Goal: Information Seeking & Learning: Learn about a topic

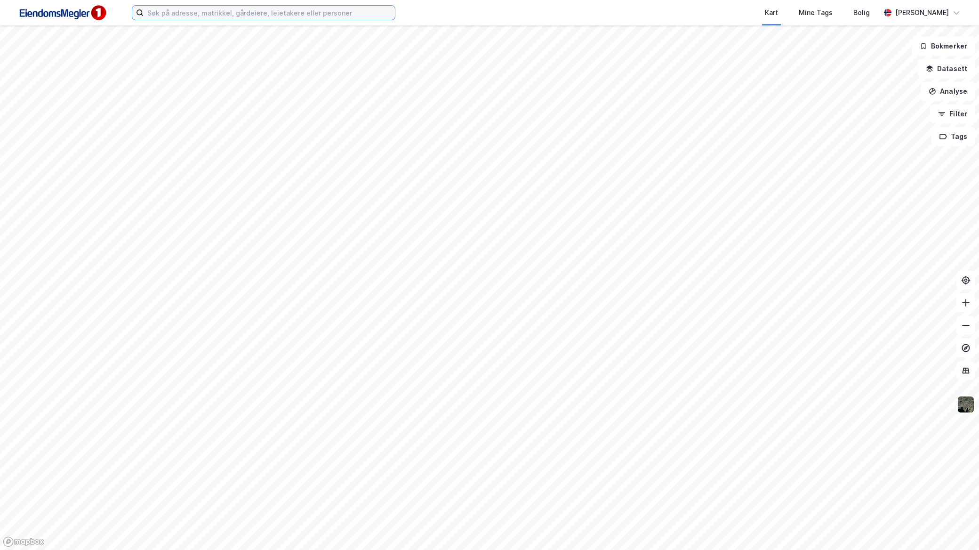
click at [312, 15] on input at bounding box center [269, 13] width 251 height 14
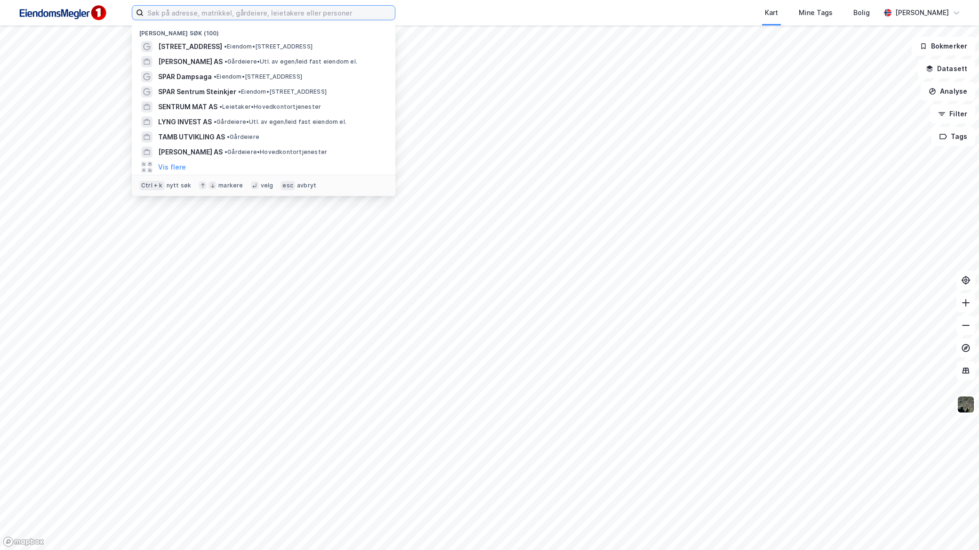
paste input "Nessjordet 1"
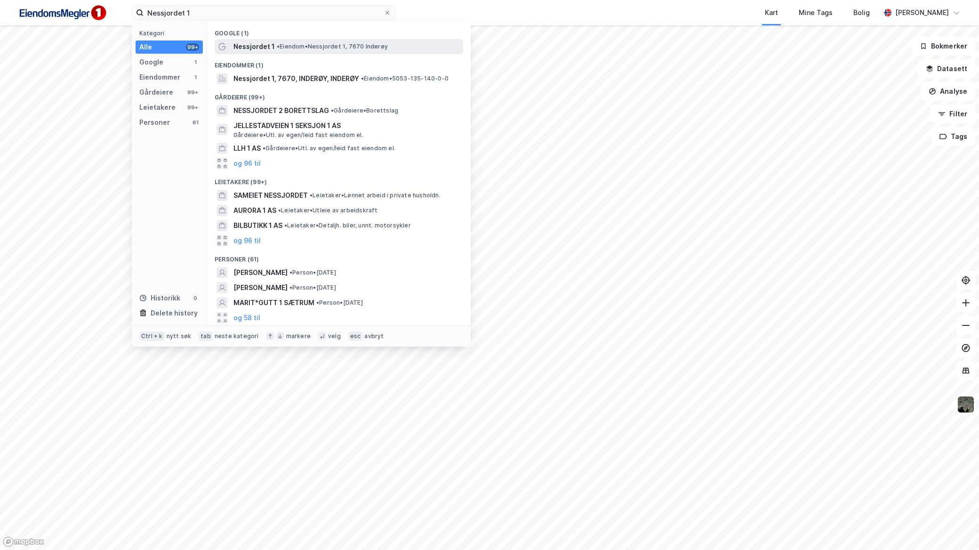
click at [286, 41] on div "Nessjordet 1 • Eiendom • Nessjordet 1, 7670 Inderøy" at bounding box center [348, 46] width 228 height 11
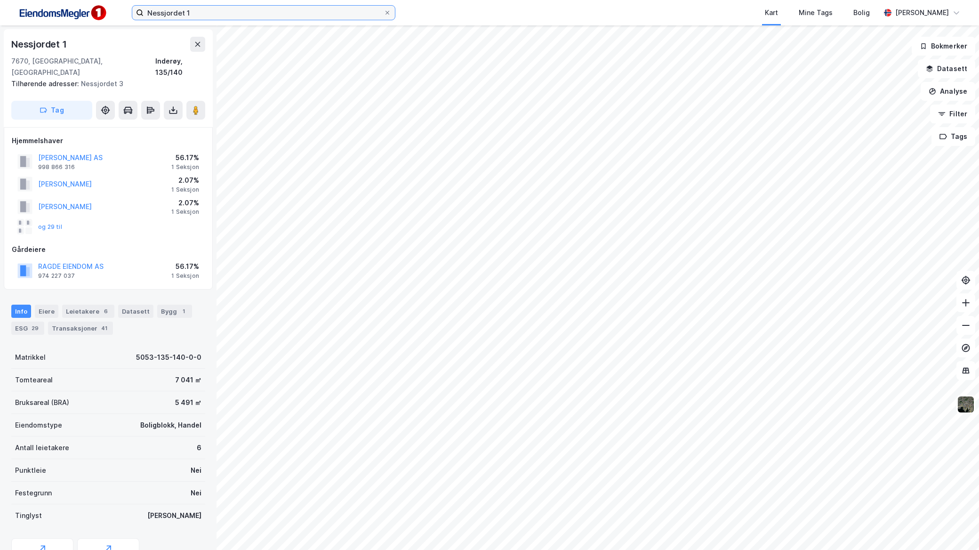
click at [258, 11] on input "Nessjordet 1" at bounding box center [264, 13] width 240 height 14
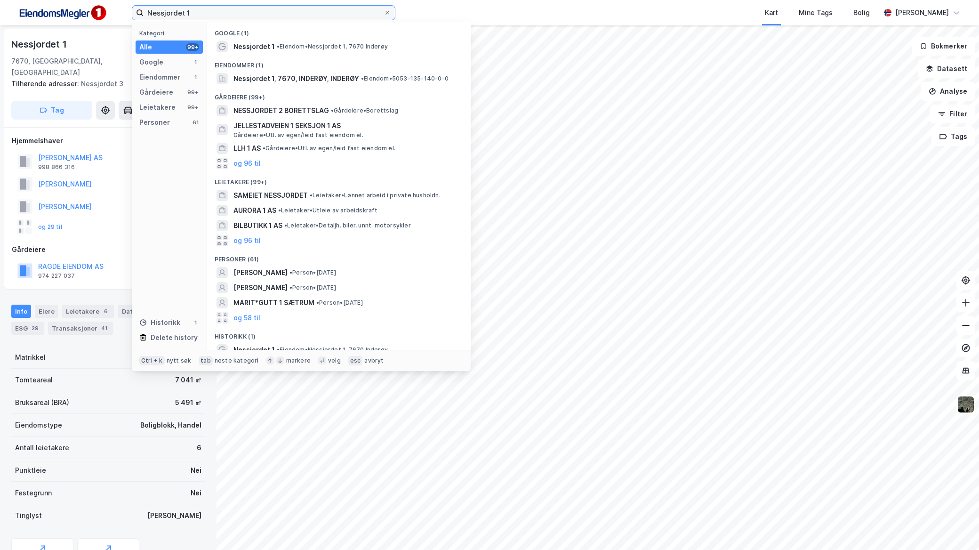
click at [258, 11] on input "Nessjordet 1" at bounding box center [264, 13] width 240 height 14
drag, startPoint x: 258, startPoint y: 11, endPoint x: 83, endPoint y: 12, distance: 174.7
click at [83, 12] on div "Nessjordet 1 Kategori Alle 99+ Google 1 Eiendommer 1 Gårdeiere 99+ Leietakere 9…" at bounding box center [489, 12] width 979 height 25
click at [262, 16] on input "Nessjordet 1" at bounding box center [264, 13] width 240 height 14
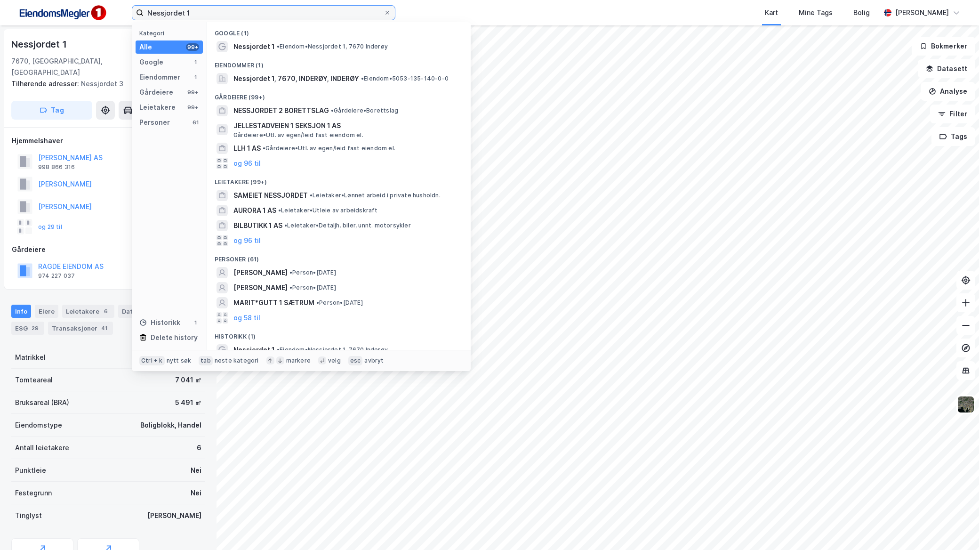
drag, startPoint x: 271, startPoint y: 13, endPoint x: -8, endPoint y: -9, distance: 280.6
click at [0, 0] on html "Nessjordet 1 Kategori Alle 99+ Google 1 Eiendommer 1 Gårdeiere 99+ Leietakere 9…" at bounding box center [489, 275] width 979 height 550
paste input "Alstadjordet Eiendom"
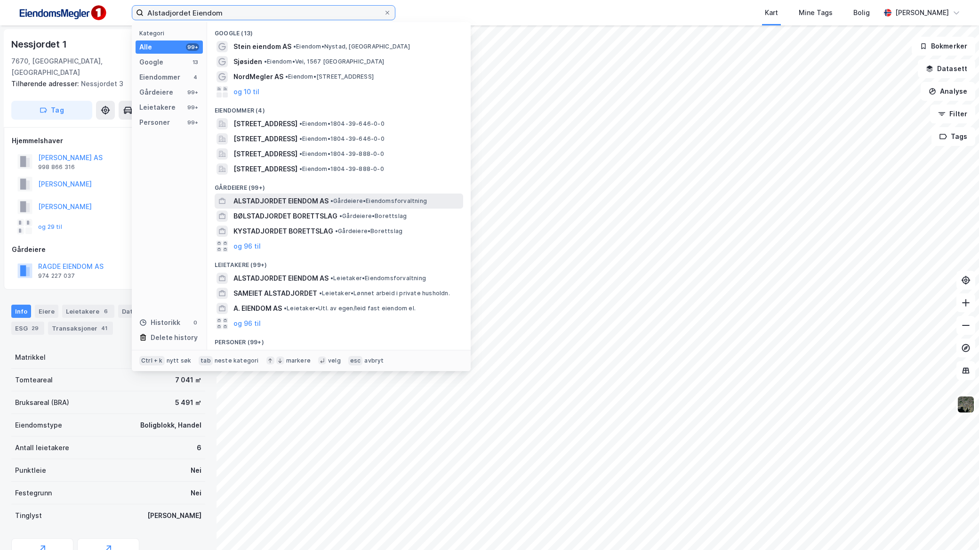
type input "Alstadjordet Eiendom"
click at [326, 205] on span "ALSTADJORDET EIENDOM AS" at bounding box center [281, 200] width 95 height 11
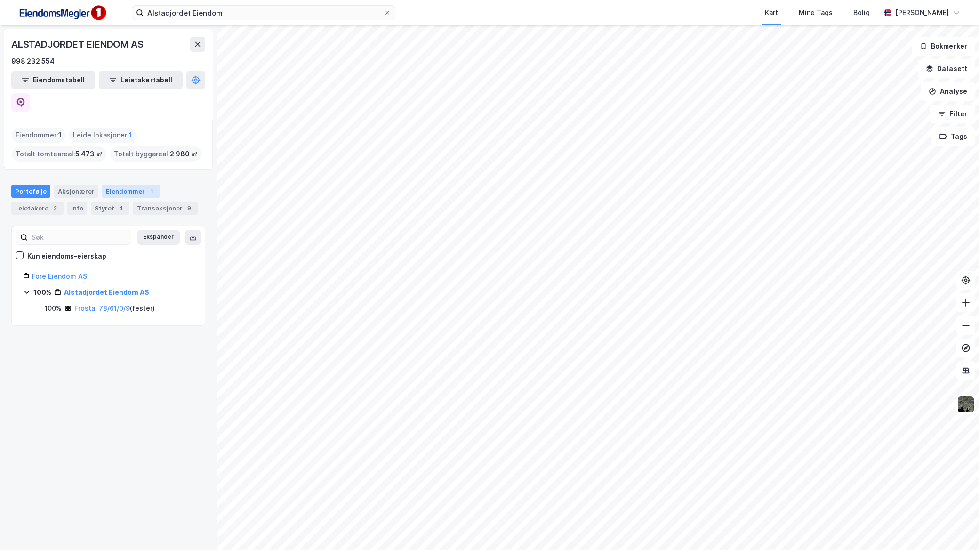
click at [127, 185] on div "Eiendommer 1" at bounding box center [131, 191] width 58 height 13
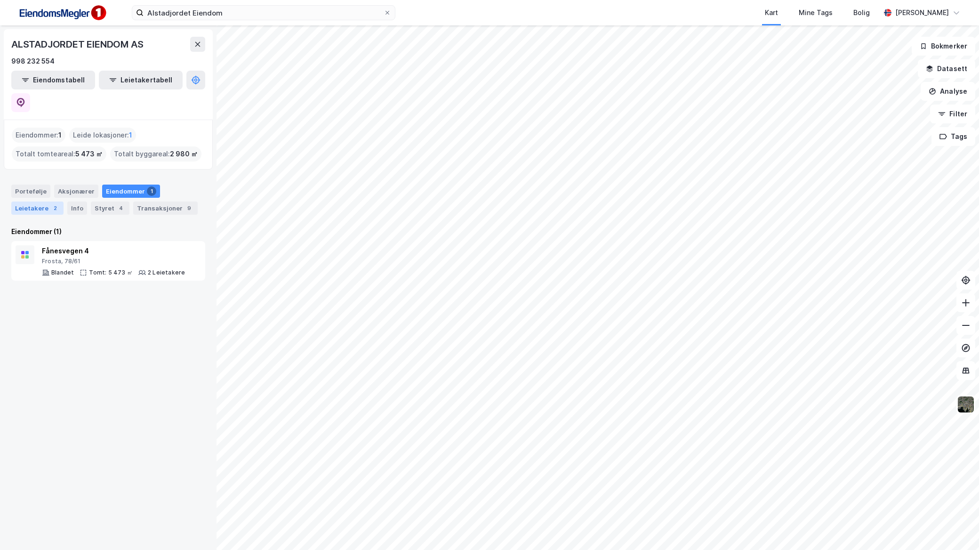
click at [50, 203] on div "2" at bounding box center [54, 207] width 9 height 9
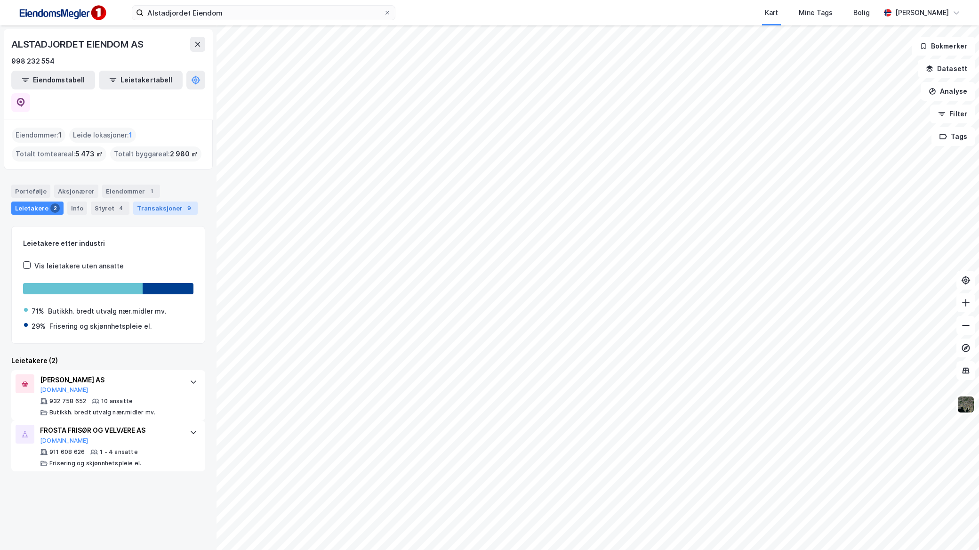
click at [146, 202] on div "Transaksjoner 9" at bounding box center [165, 208] width 65 height 13
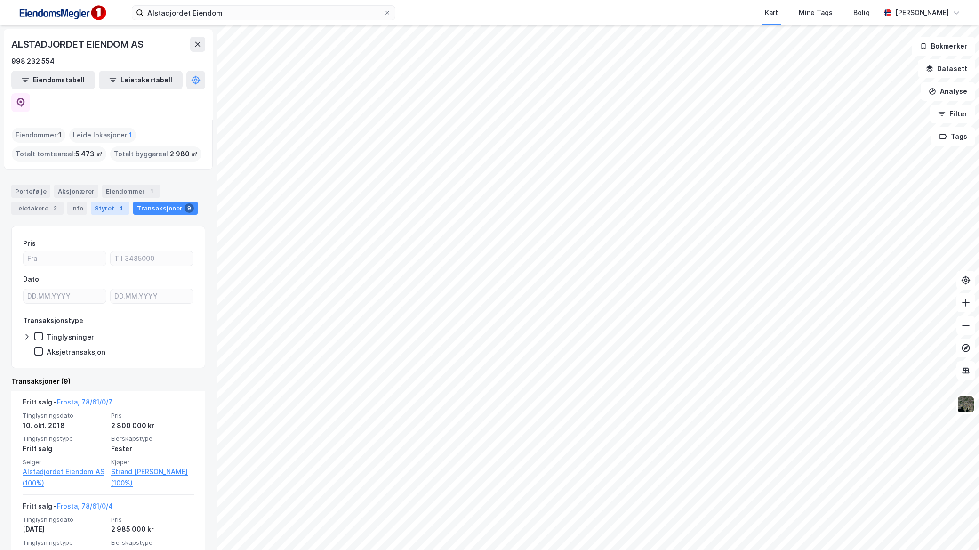
click at [104, 202] on div "Styret 4" at bounding box center [110, 208] width 39 height 13
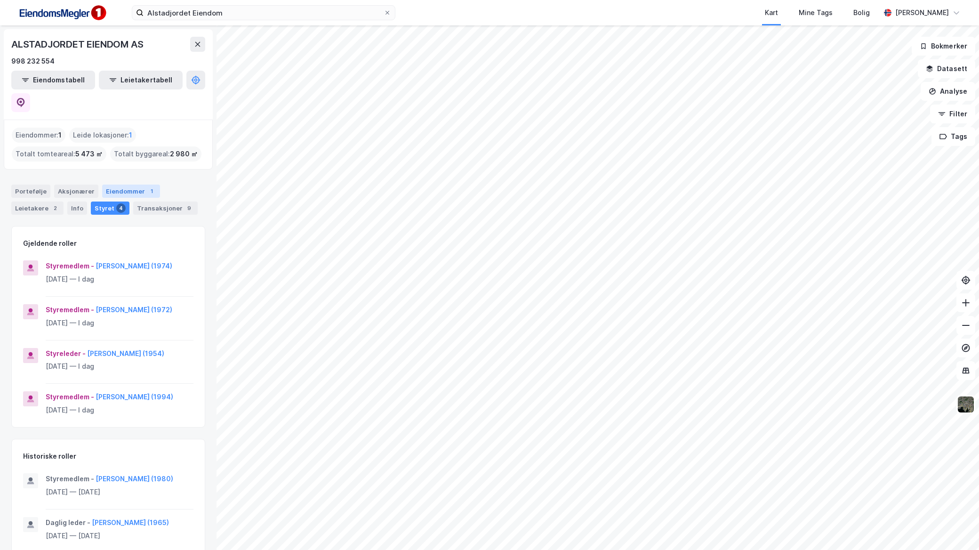
click at [117, 185] on div "Eiendommer 1" at bounding box center [131, 191] width 58 height 13
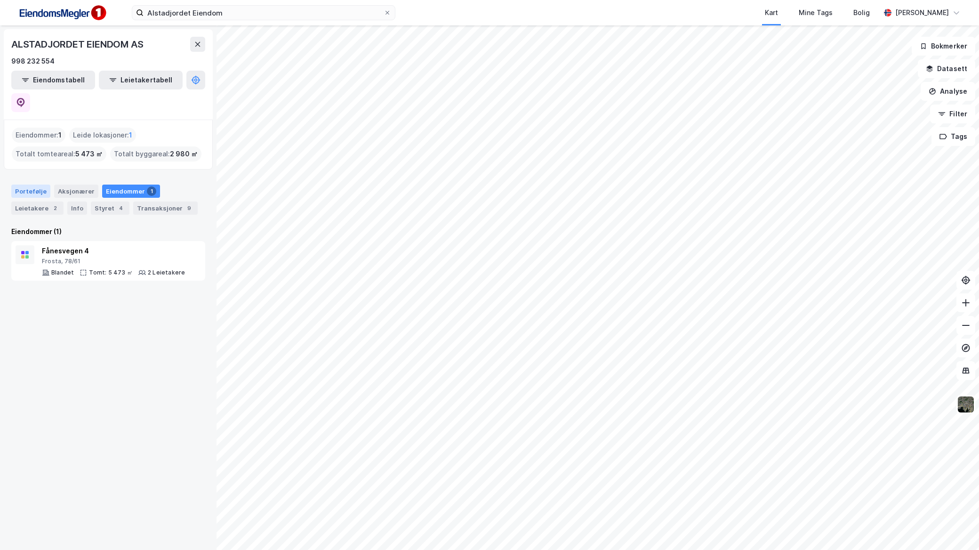
click at [37, 185] on div "Portefølje" at bounding box center [30, 191] width 39 height 13
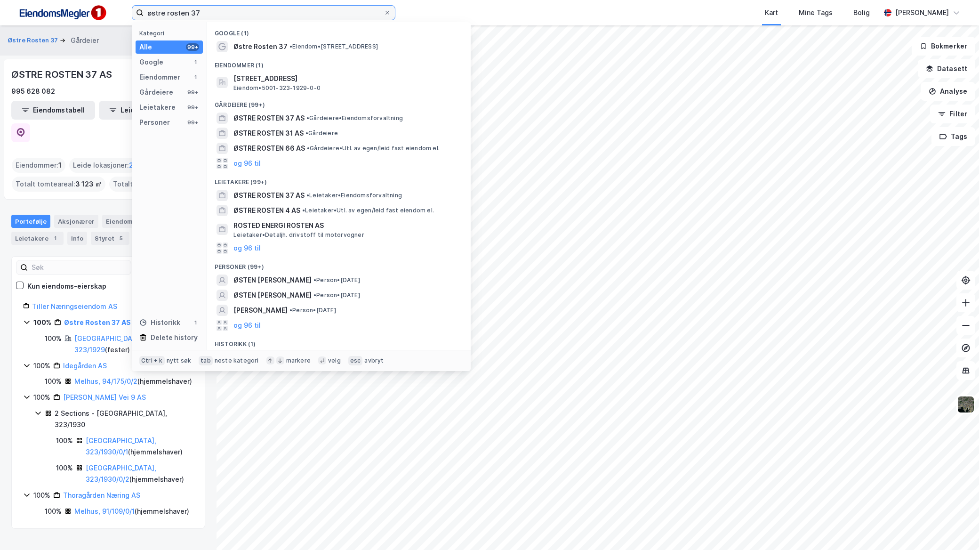
drag, startPoint x: 266, startPoint y: 7, endPoint x: 65, endPoint y: 13, distance: 200.6
click at [65, 13] on div "østre rosten 37 Kategori Alle 99+ Google 1 Eiendommer 1 Gårdeiere 99+ Leietaker…" at bounding box center [489, 12] width 979 height 25
paste input "[STREET_ADDRESS]"
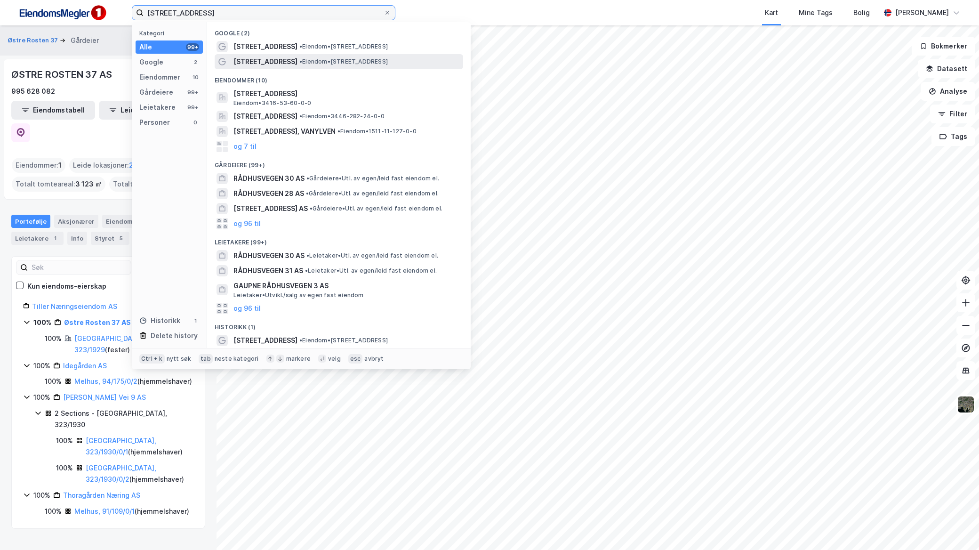
type input "[STREET_ADDRESS]"
click at [306, 60] on span "• Eiendom • Rådhusvegen 3, 7224 Melhus" at bounding box center [343, 62] width 89 height 8
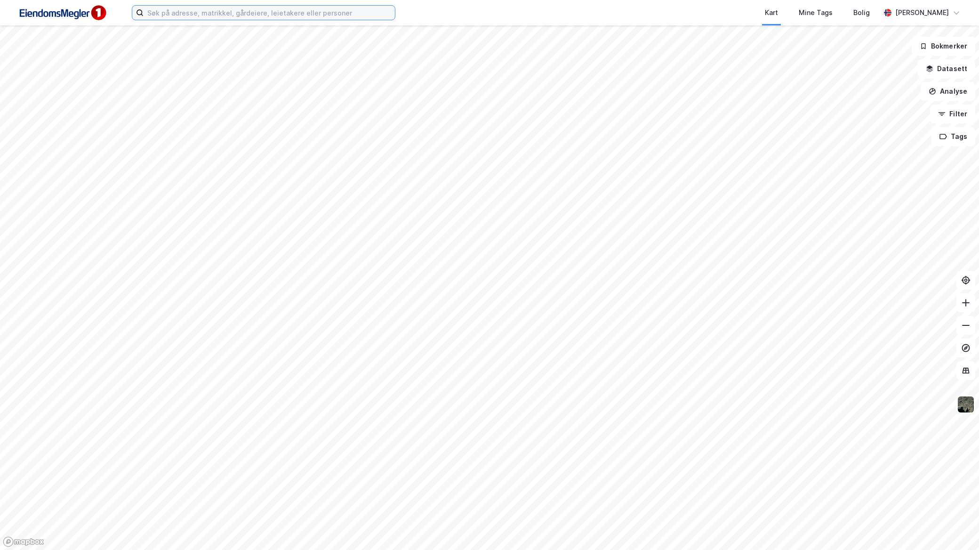
click at [169, 12] on input at bounding box center [269, 13] width 251 height 14
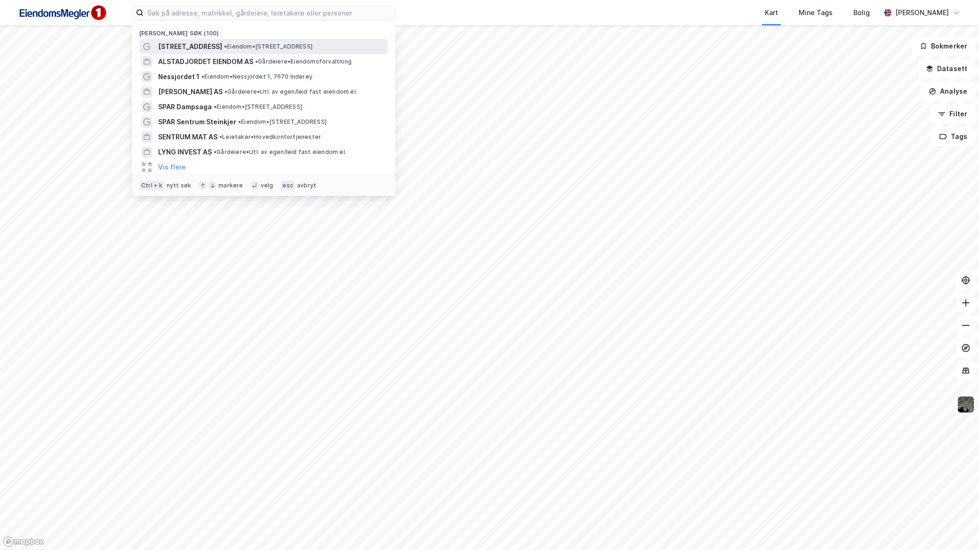
click at [224, 46] on span "•" at bounding box center [225, 46] width 3 height 7
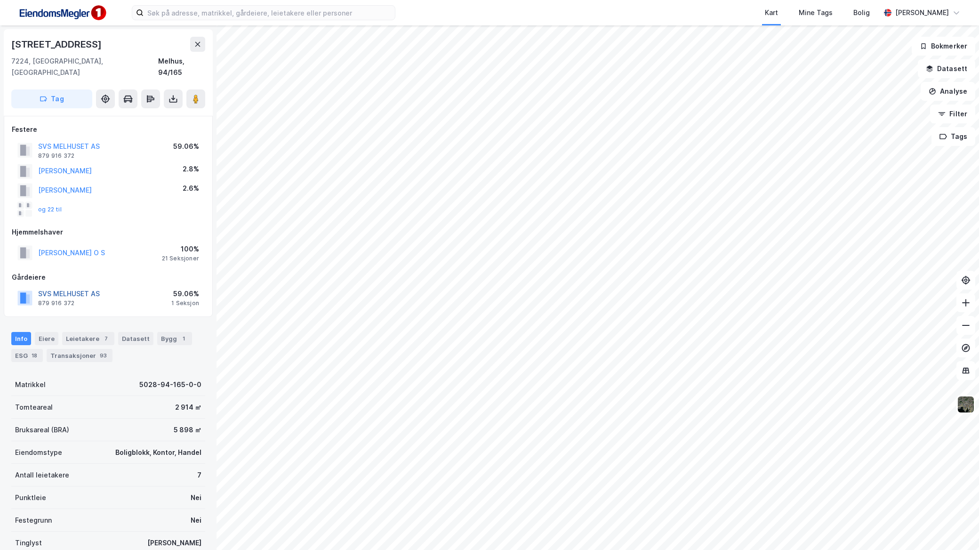
click at [0, 0] on button "SVS MELHUSET AS" at bounding box center [0, 0] width 0 height 0
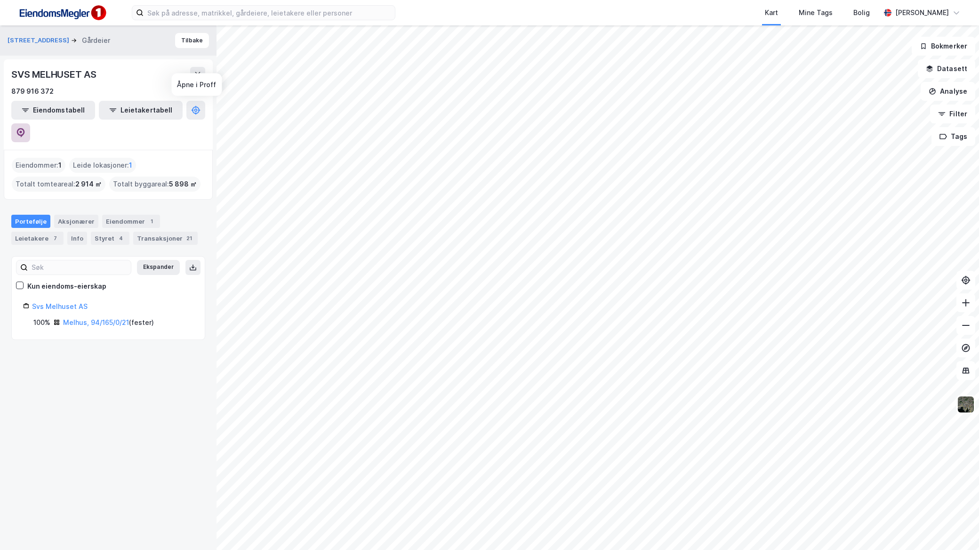
click at [25, 128] on icon at bounding box center [20, 132] width 9 height 9
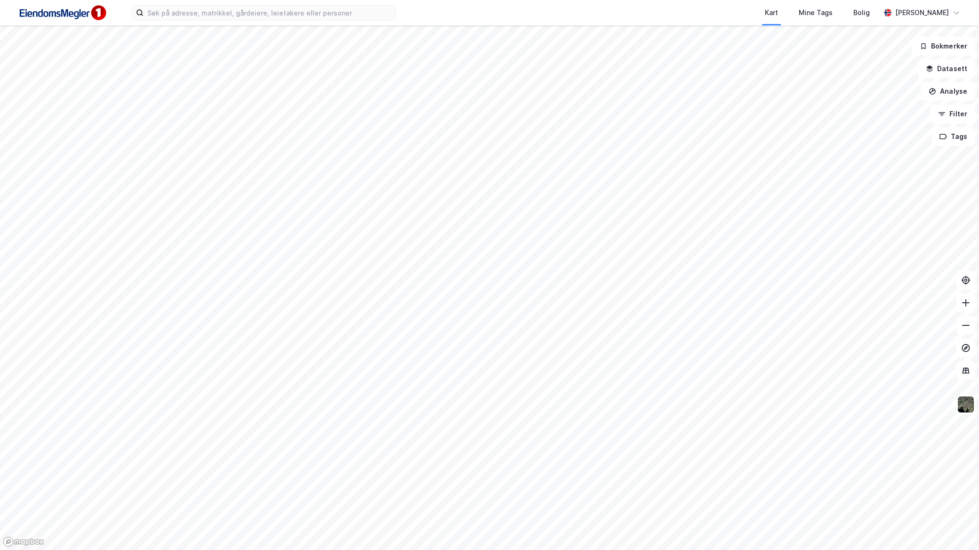
click at [300, 24] on div "Kart Mine Tags Bolig [PERSON_NAME]" at bounding box center [489, 12] width 979 height 25
